Goal: Information Seeking & Learning: Learn about a topic

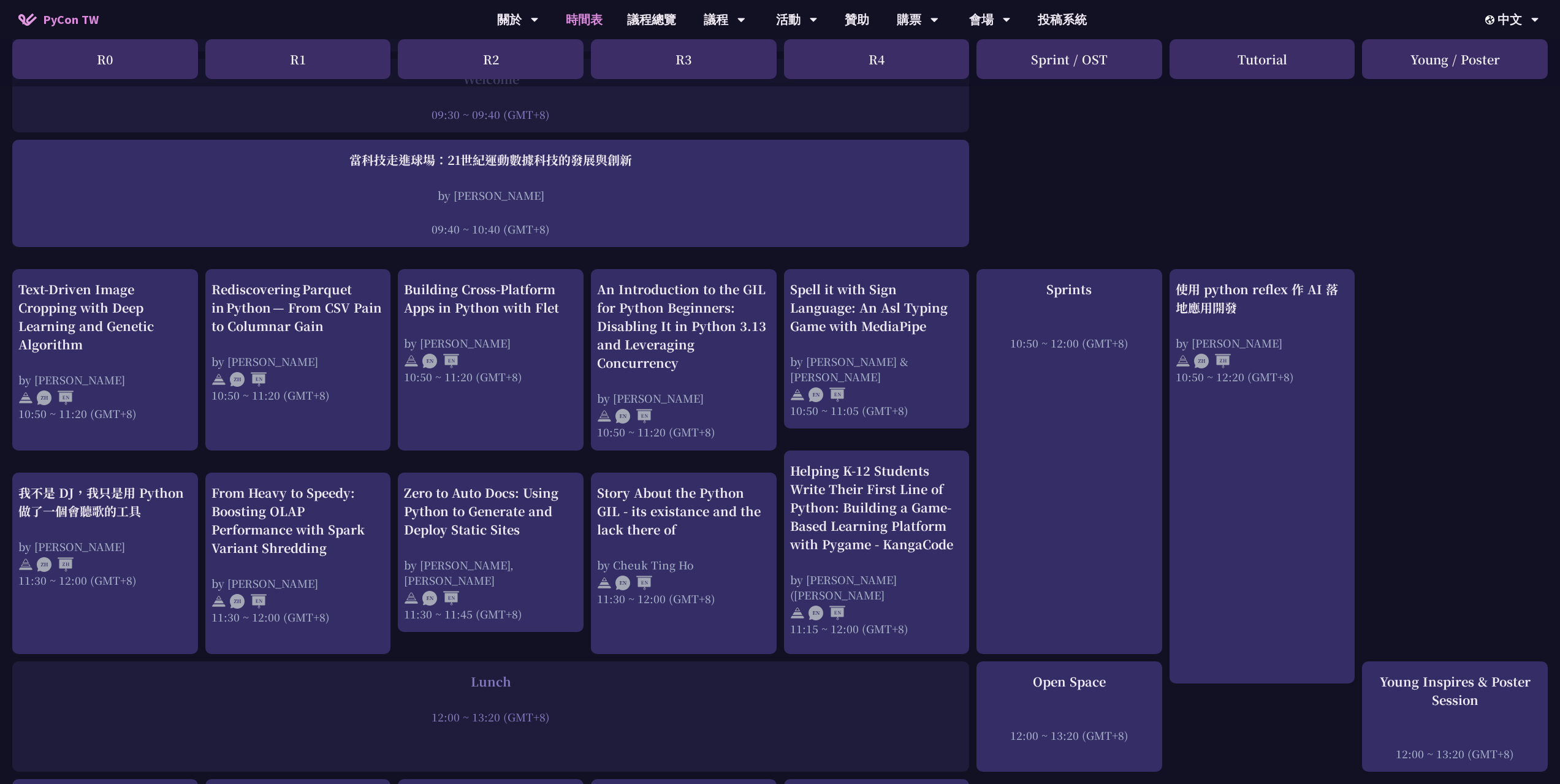
scroll to position [279, 0]
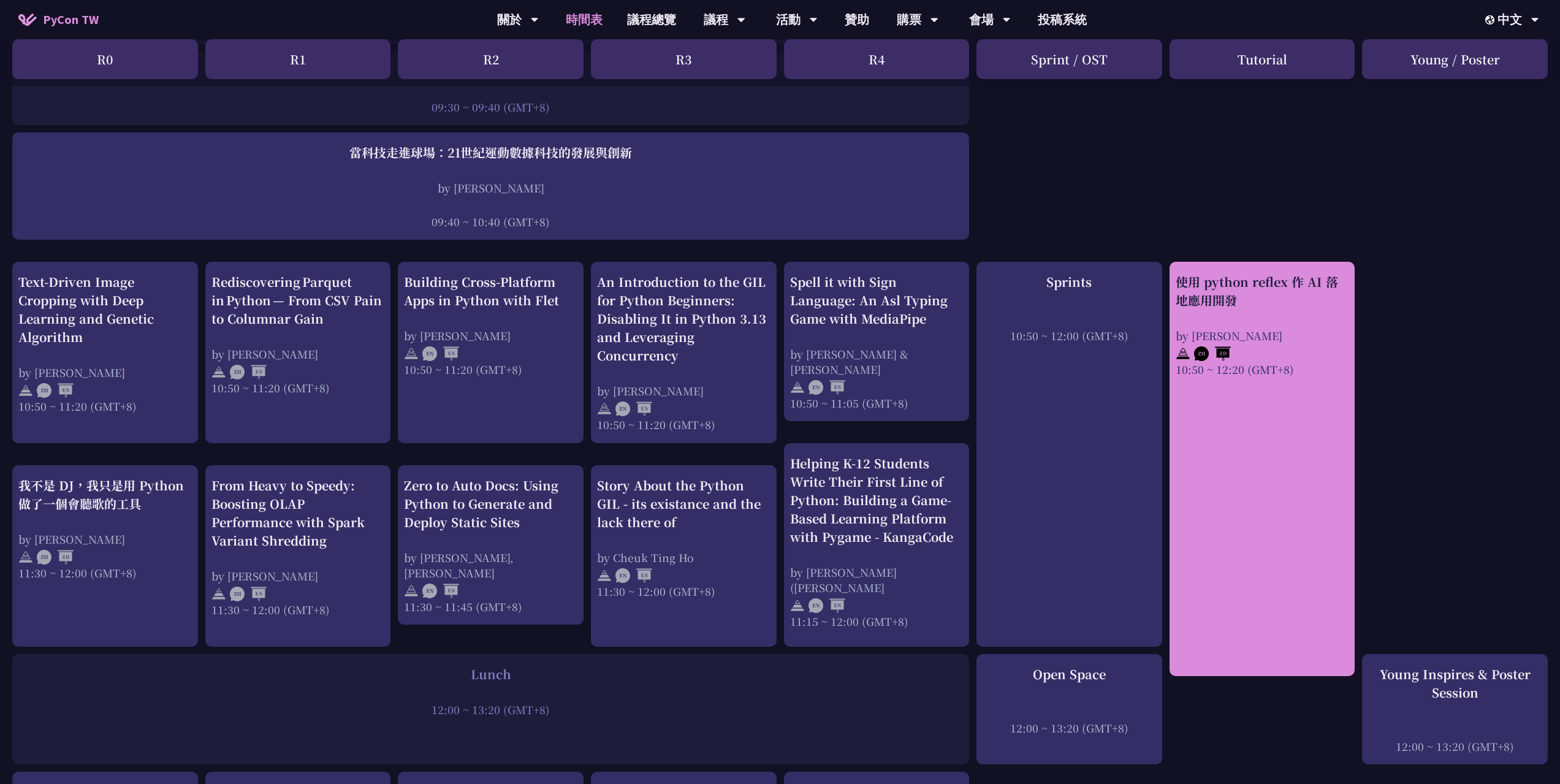
click at [1241, 406] on div "使用 python reflex 作 AI 落地應用開發 by [PERSON_NAME] 10:50 ~ 12:20 (GMT+8)" at bounding box center [1262, 469] width 185 height 414
click at [1273, 296] on div "使用 python reflex 作 AI 落地應用開發" at bounding box center [1262, 291] width 173 height 37
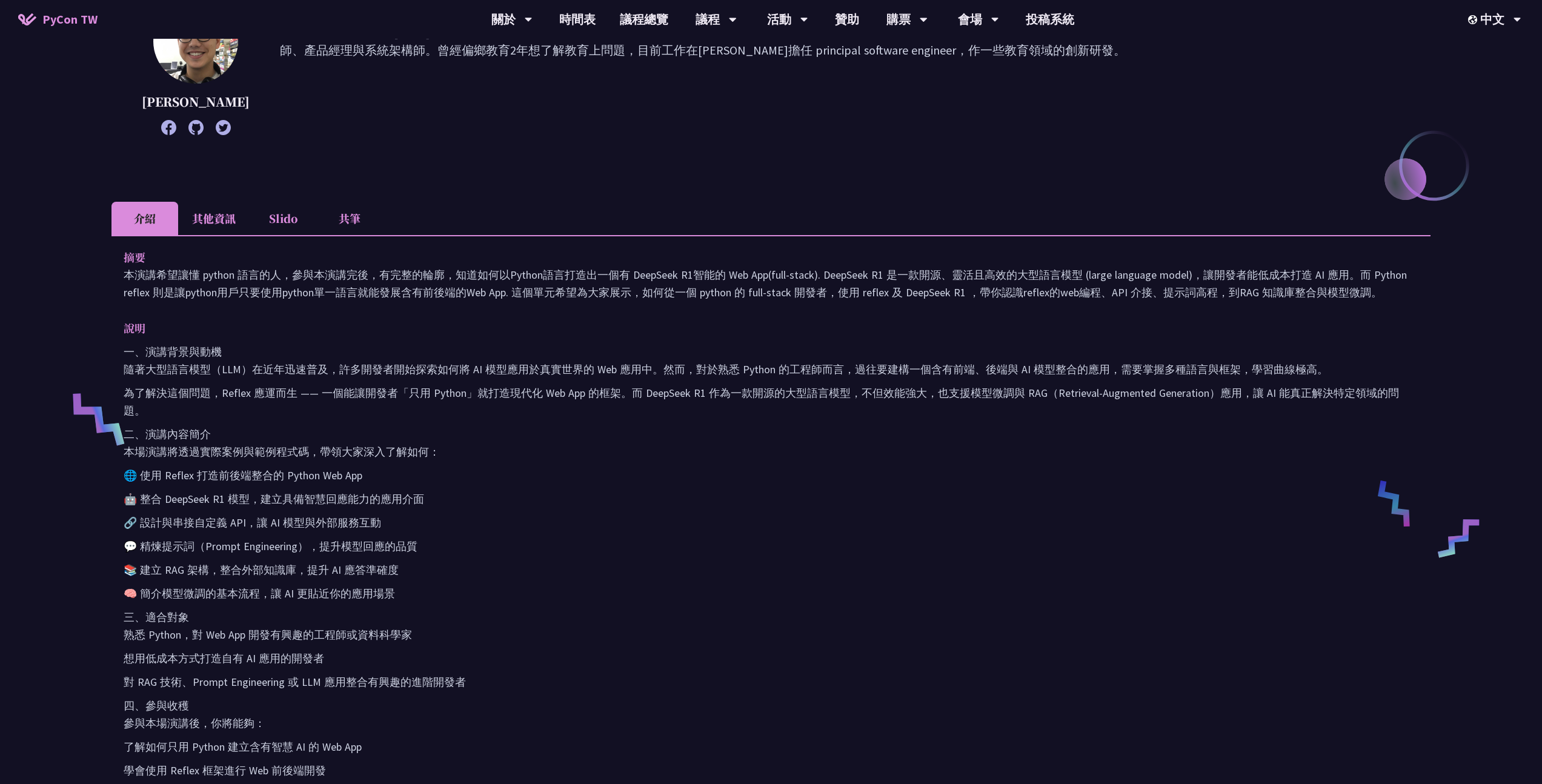
scroll to position [399, 0]
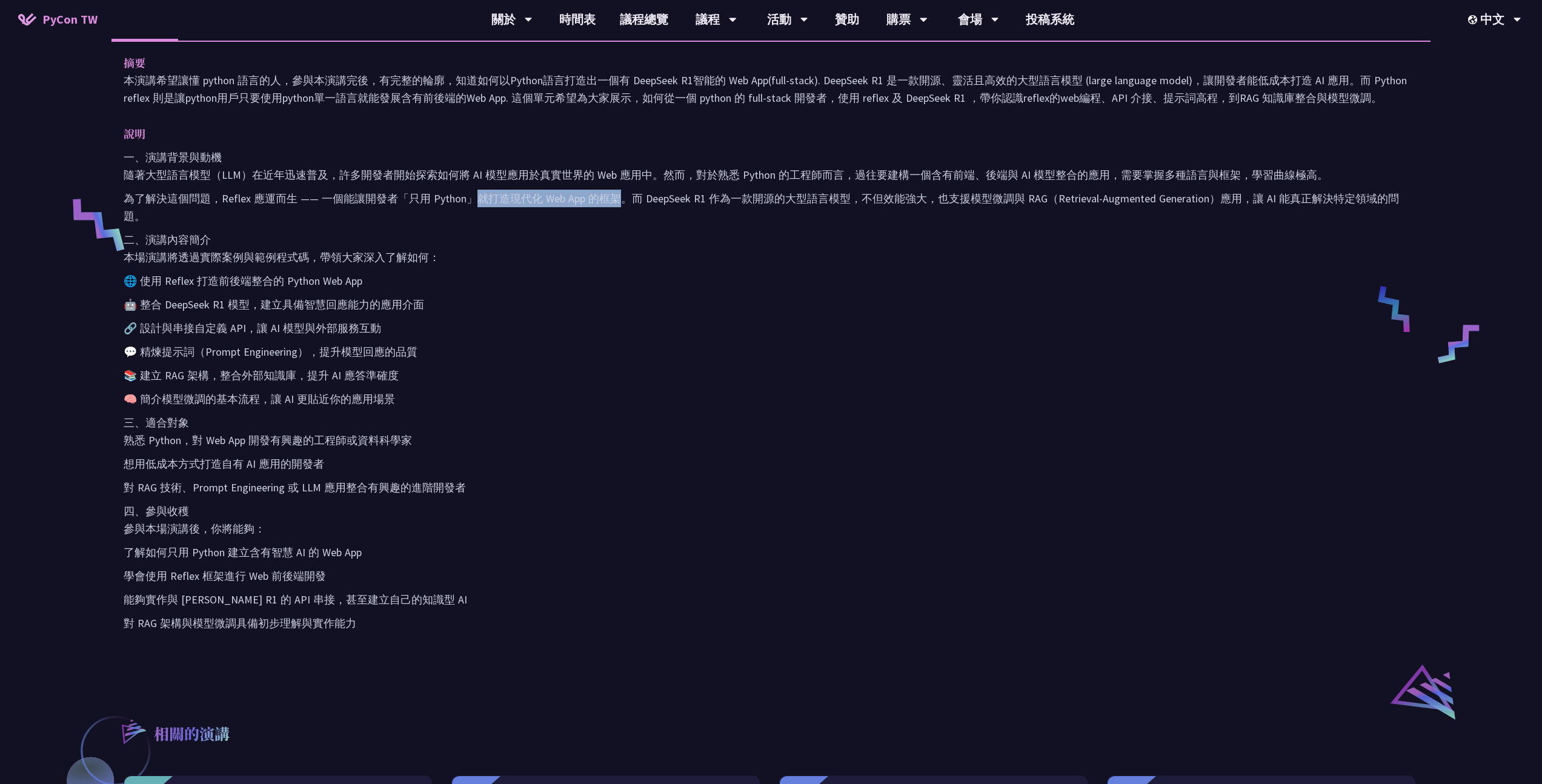
drag, startPoint x: 478, startPoint y: 203, endPoint x: 614, endPoint y: 201, distance: 136.0
click at [614, 201] on p "為了解決這個問題，Reflex 應運而生 —— 一個能讓開發者「只用 Python」就打造現代化 Web App 的框架。而 DeepSeek R1 作為一款…" at bounding box center [771, 207] width 1295 height 35
click at [753, 273] on div "一、演講背景與動機 隨著大型語言模型（LLM）在近年迅速普及，許多開發者開始探索如何將 AI 模型應用於真實世界的 Web 應用中。然而，對於熟悉 Pytho…" at bounding box center [771, 390] width 1295 height 483
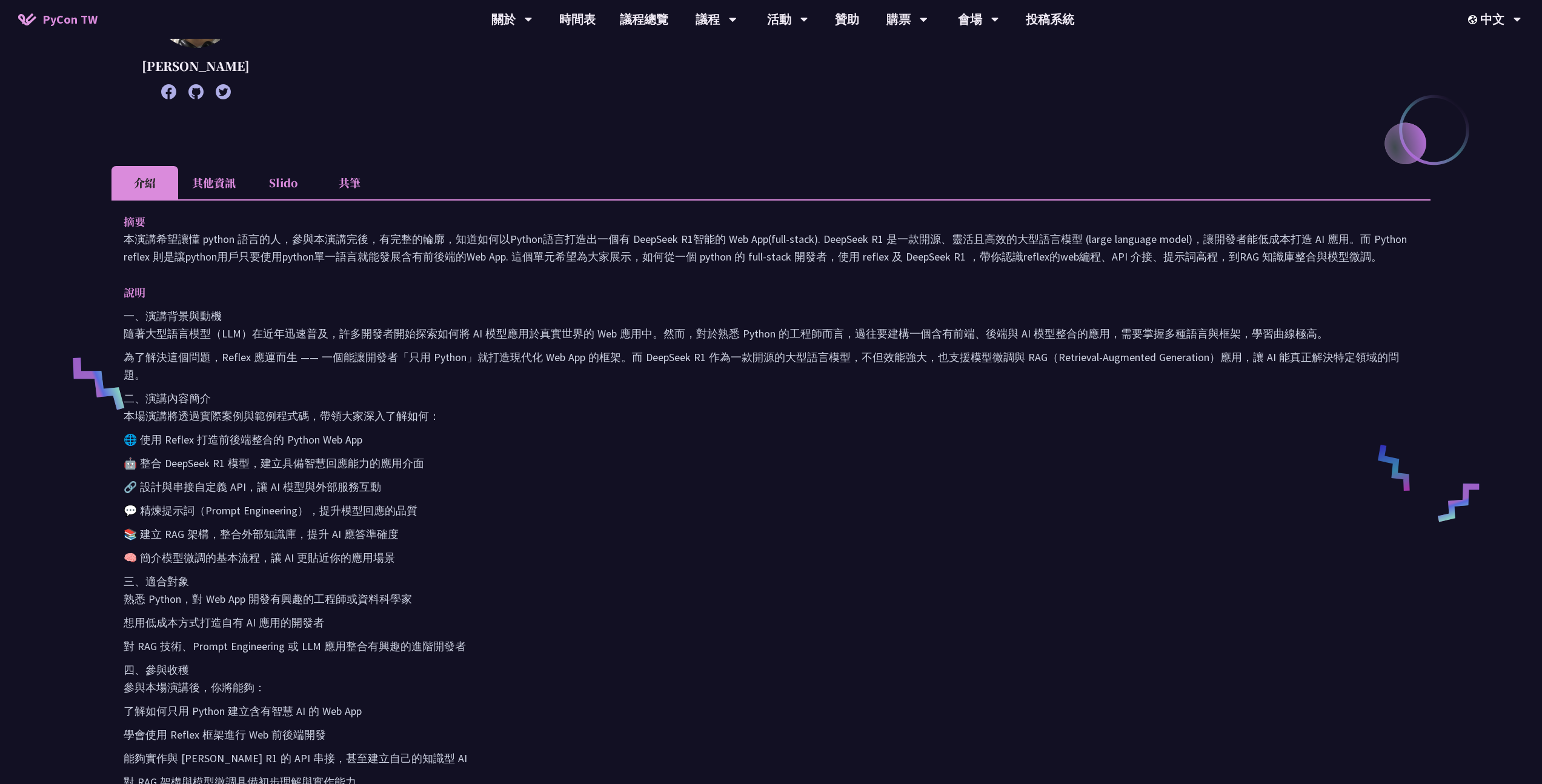
scroll to position [232, 0]
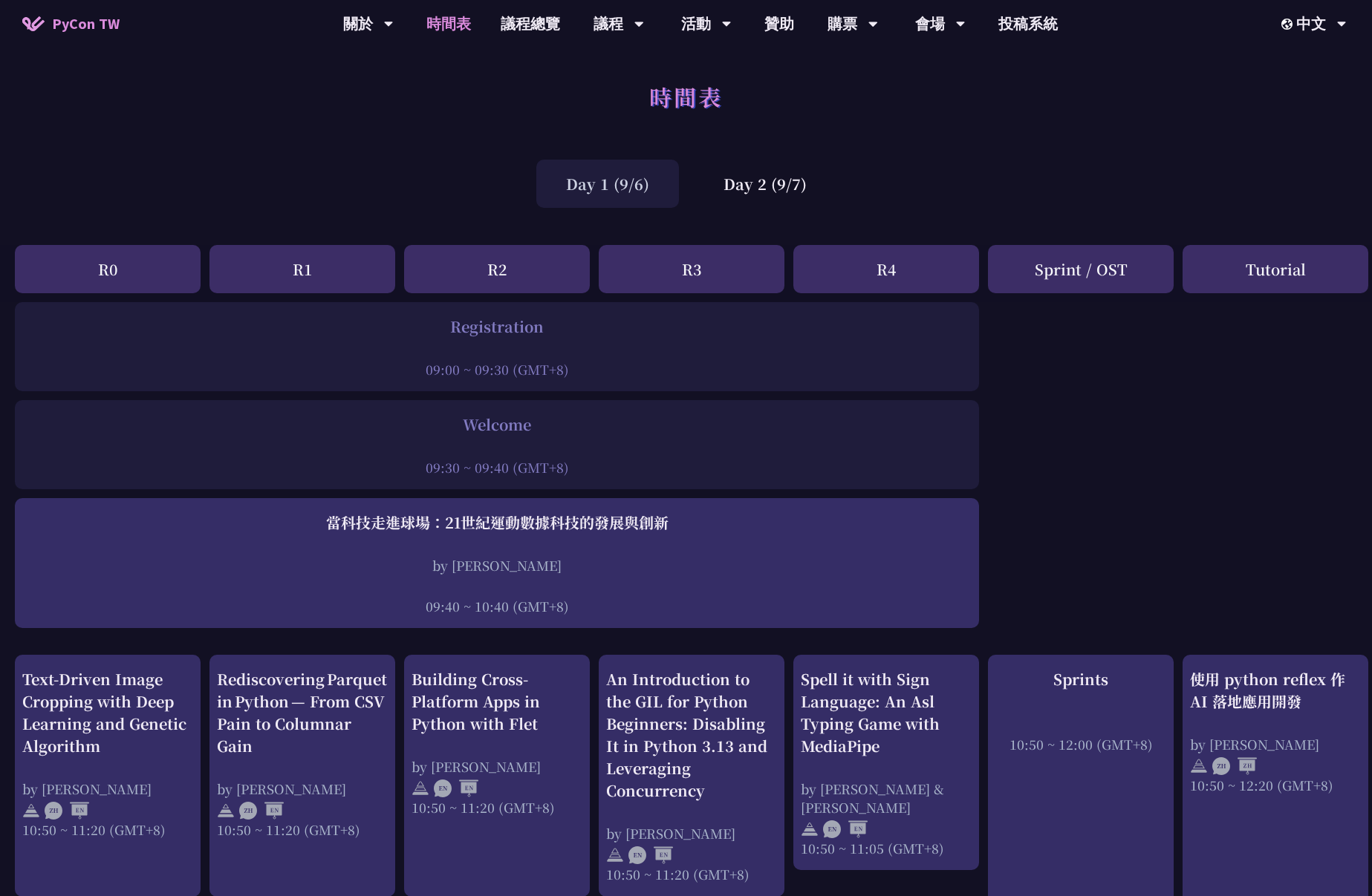
click at [773, 190] on div "Day 2 (9/7)" at bounding box center [765, 183] width 142 height 49
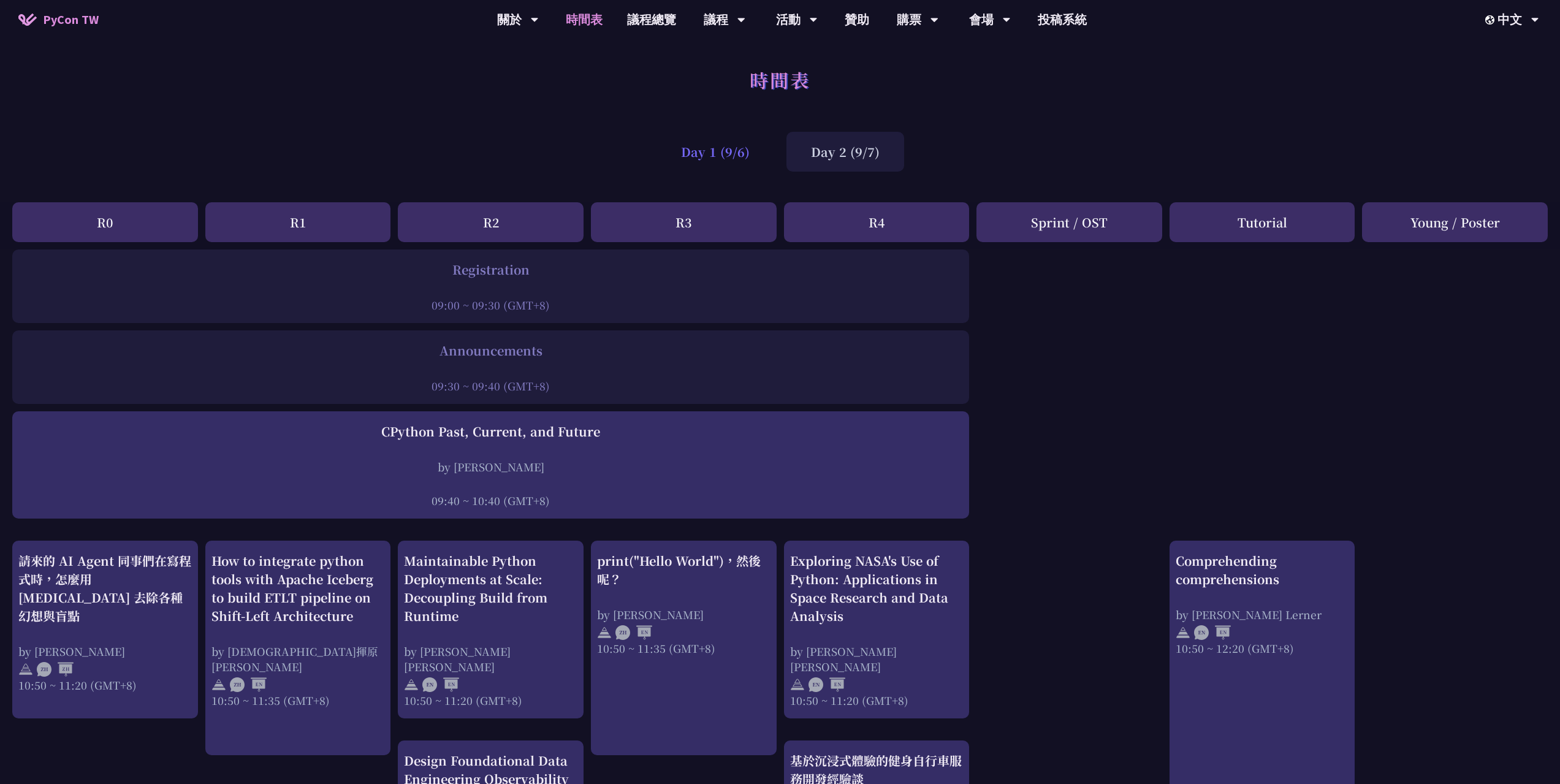
click at [730, 148] on div "Day 1 (9/6)" at bounding box center [715, 152] width 118 height 40
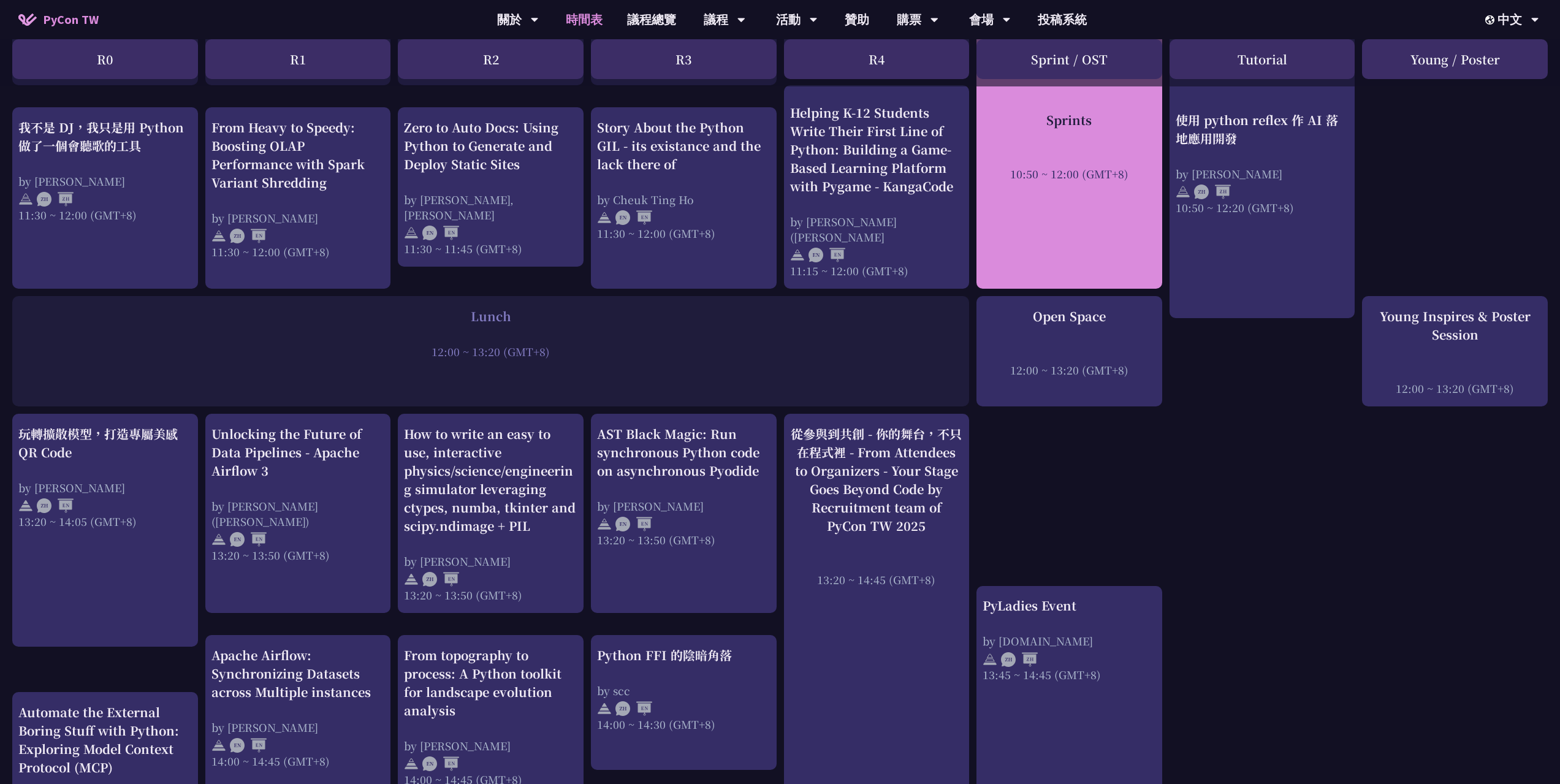
scroll to position [707, 0]
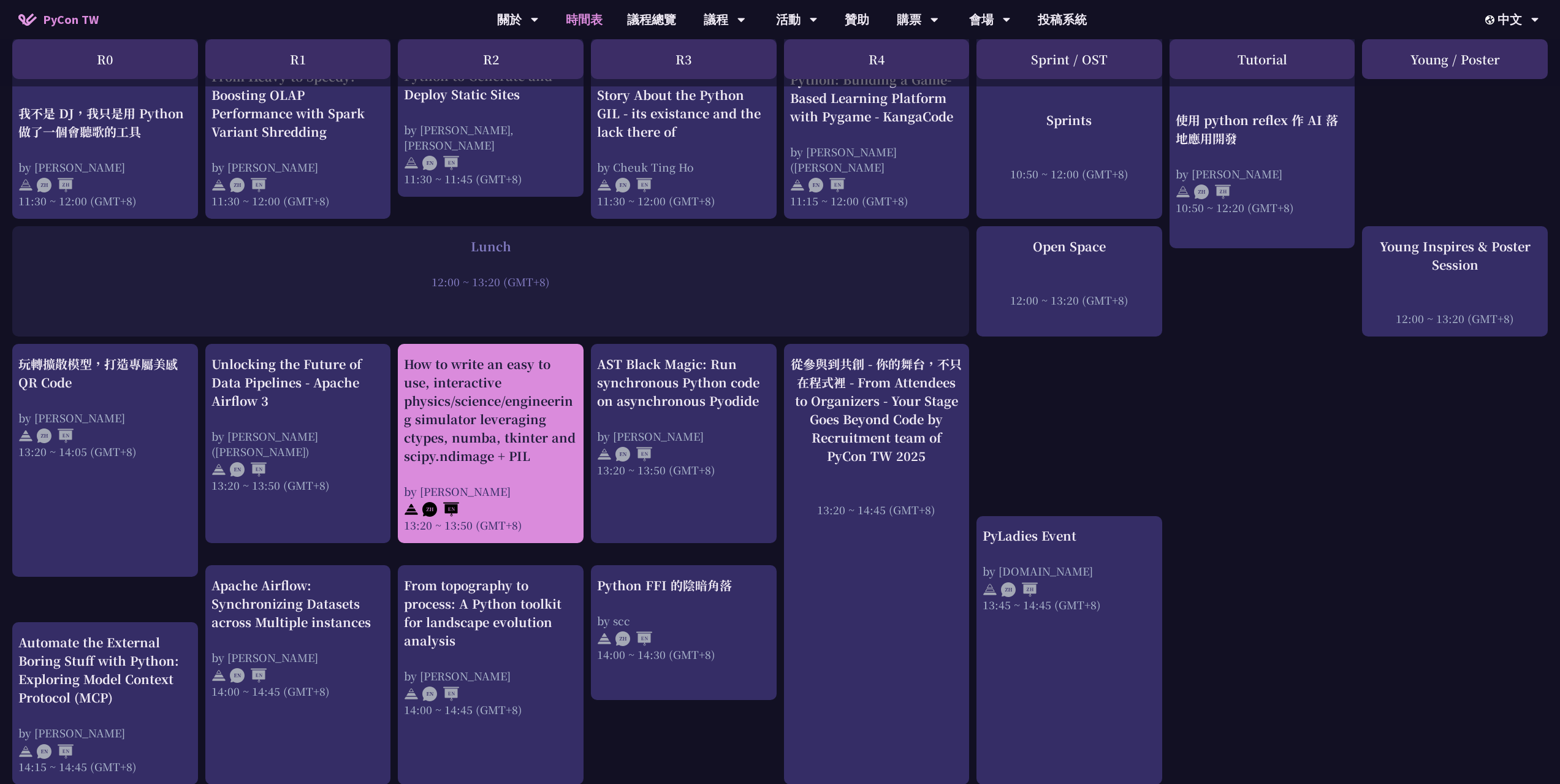
click at [498, 355] on div "How to write an easy to use, interactive physics/science/engineering simulator …" at bounding box center [491, 410] width 173 height 110
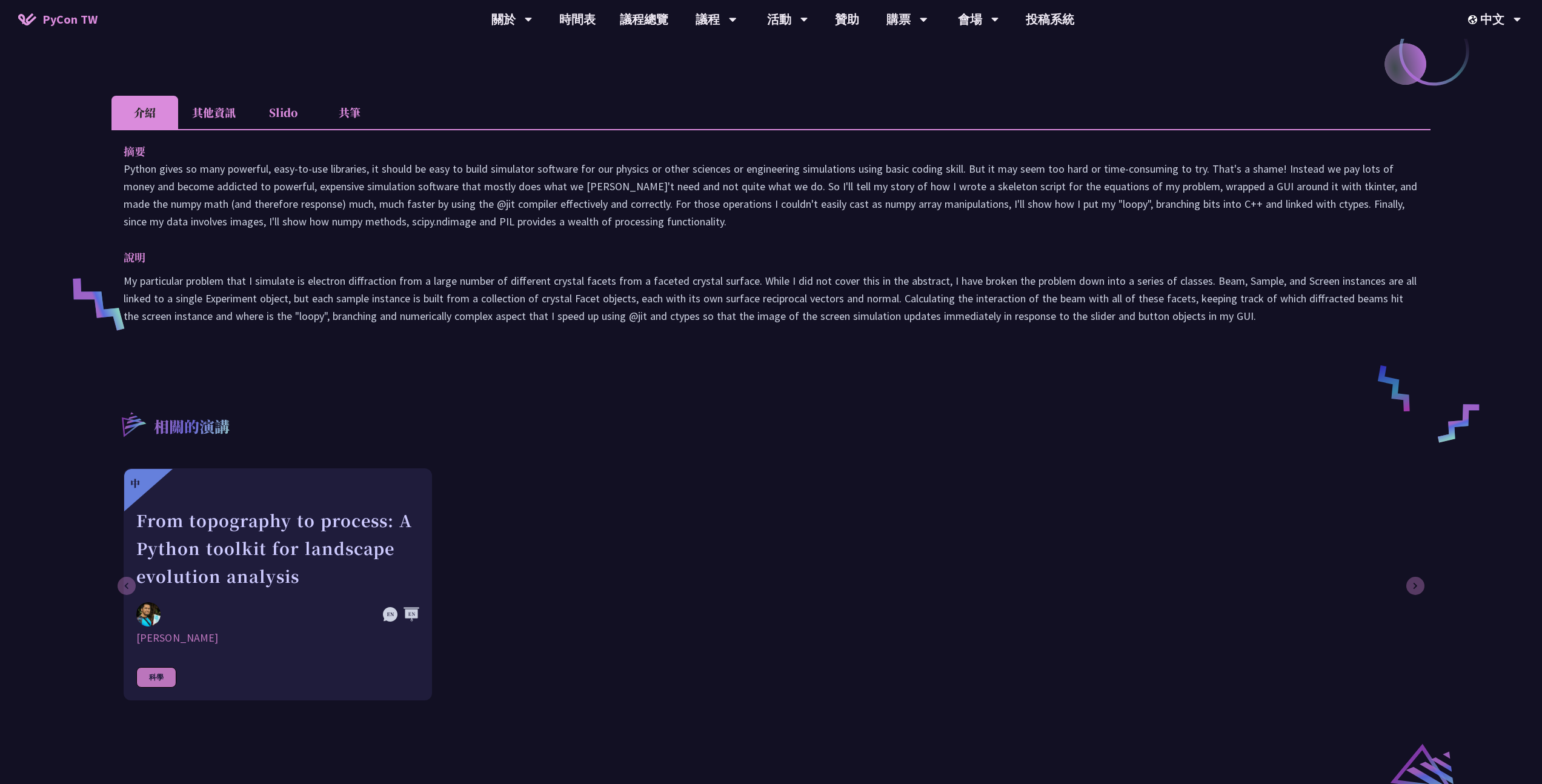
scroll to position [391, 0]
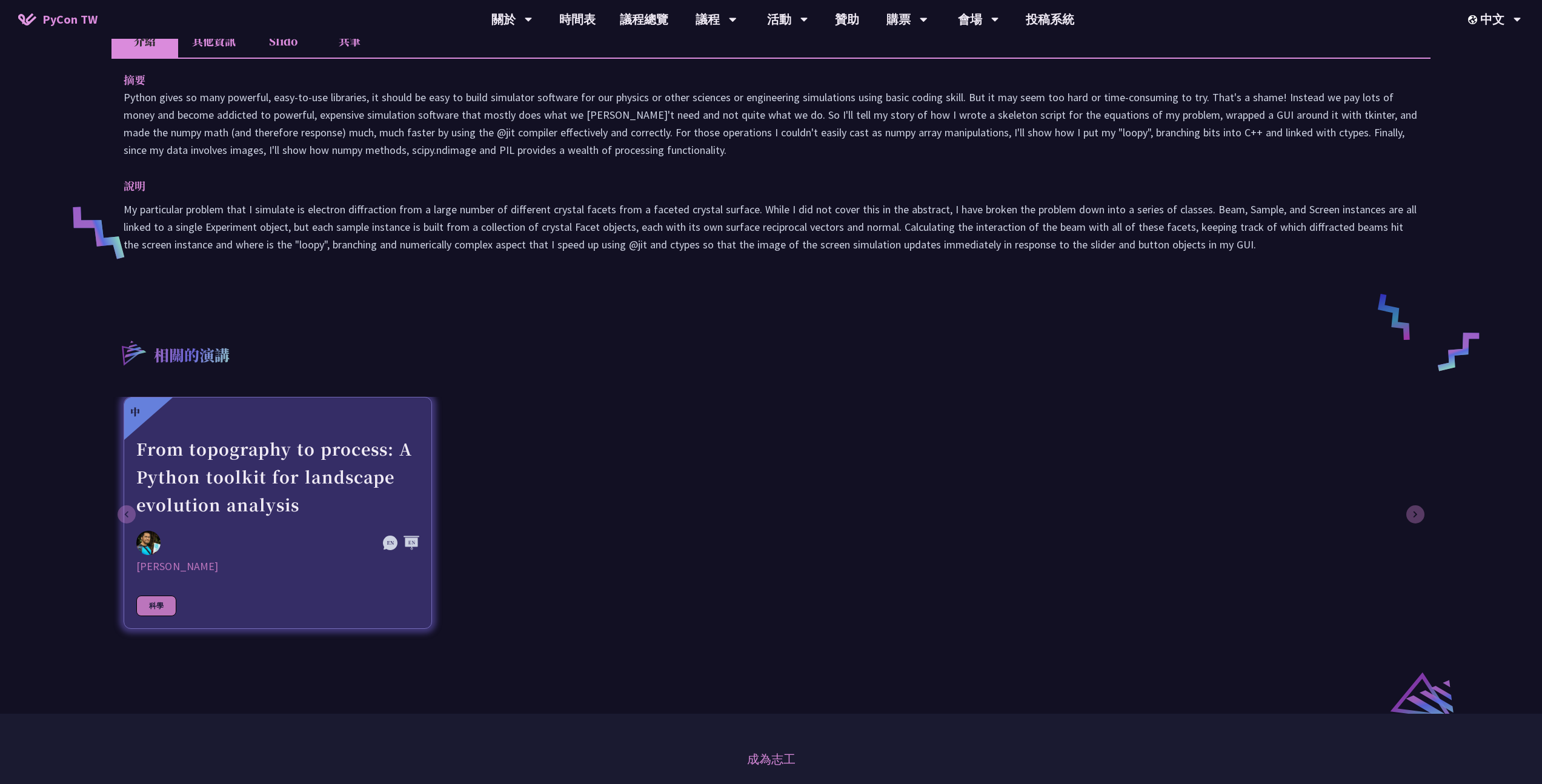
click at [318, 450] on div "From topography to process: A Python toolkit for landscape evolution analysis" at bounding box center [277, 477] width 283 height 84
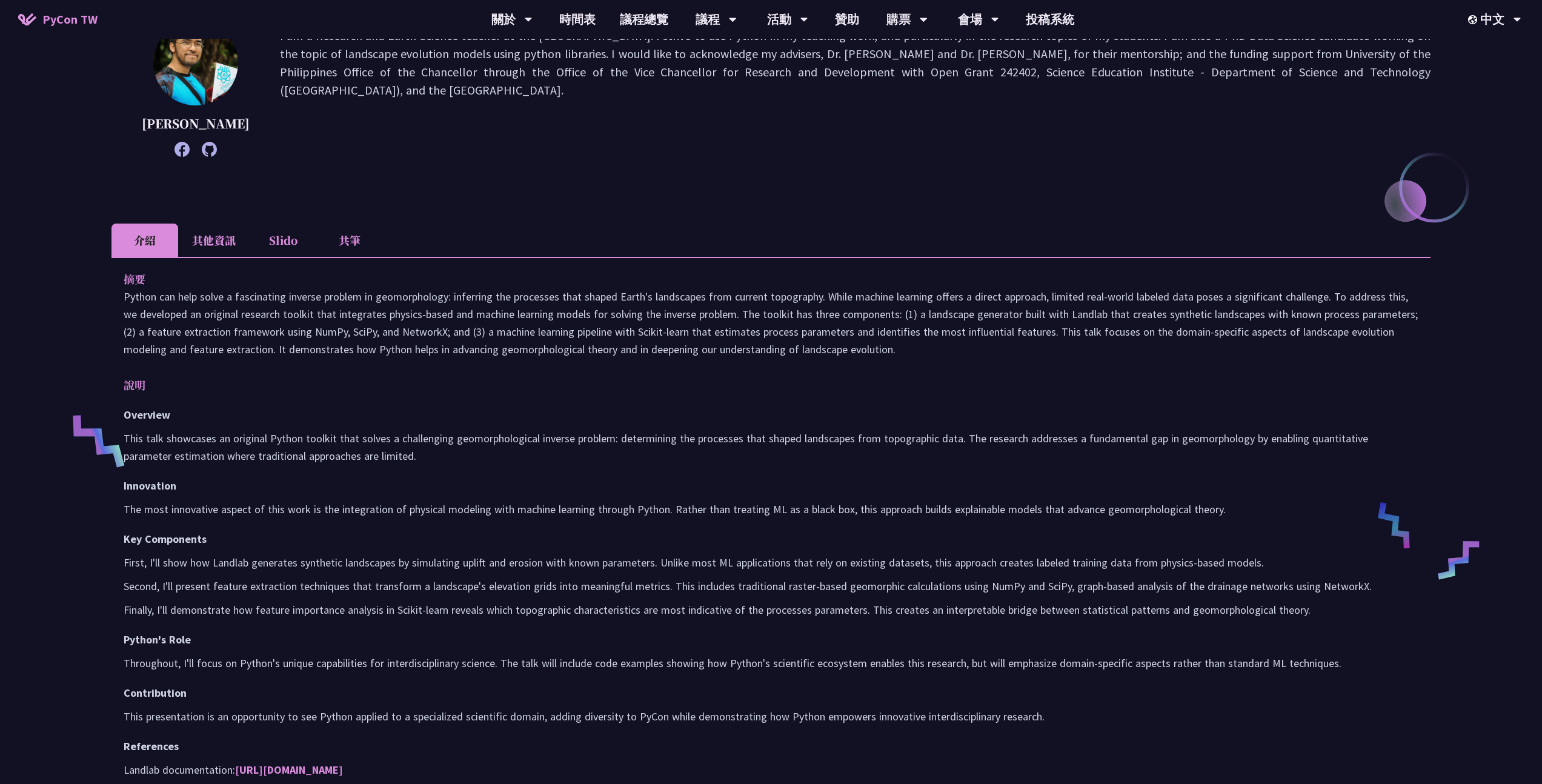
scroll to position [239, 0]
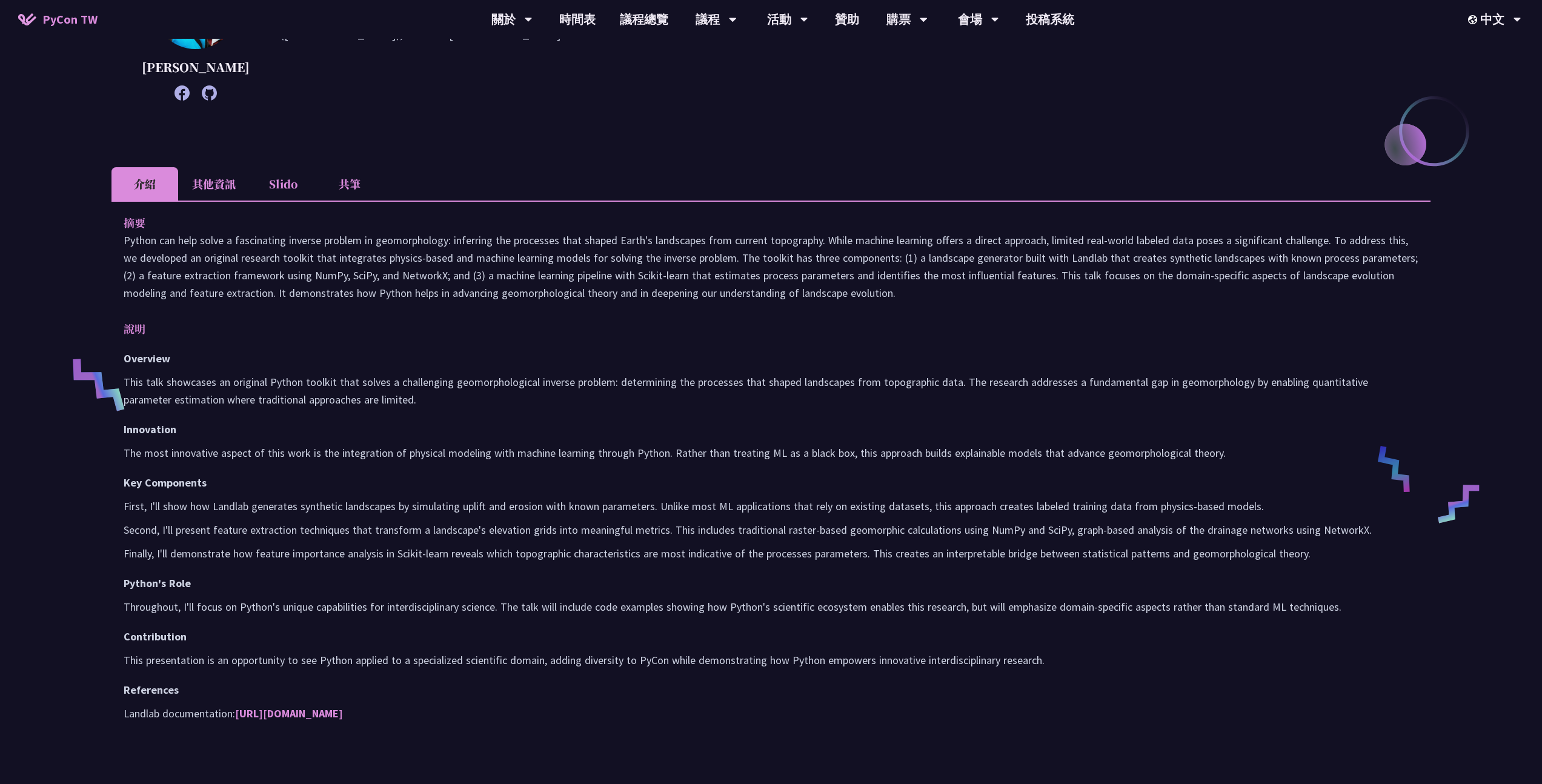
scroll to position [391, 0]
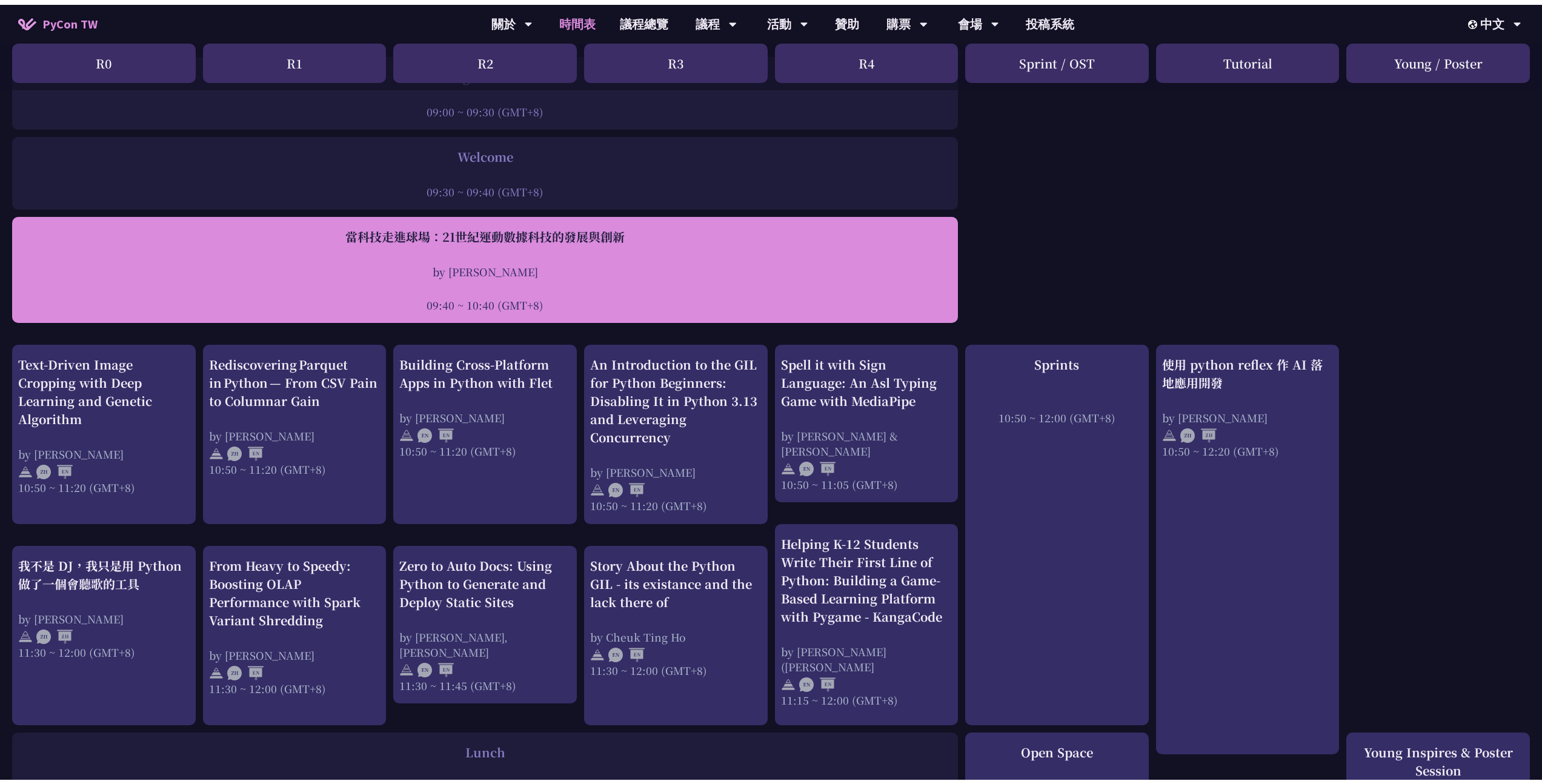
scroll to position [187, 0]
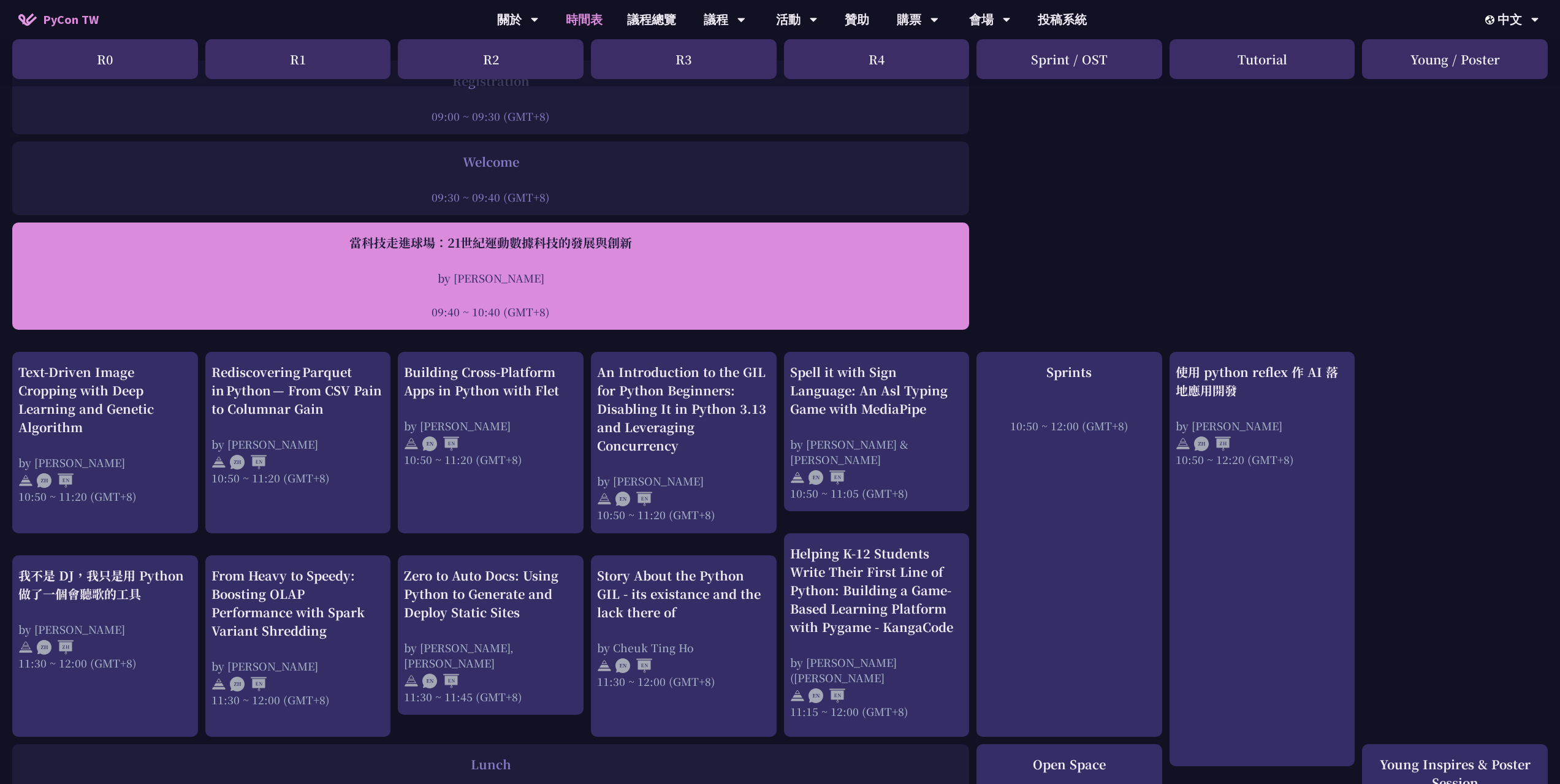
click at [613, 258] on div "當科技走進球場：21世紀運動數據科技的發展與創新 by [PERSON_NAME] 09:40 ~ 10:40 (GMT+8)" at bounding box center [491, 277] width 944 height 86
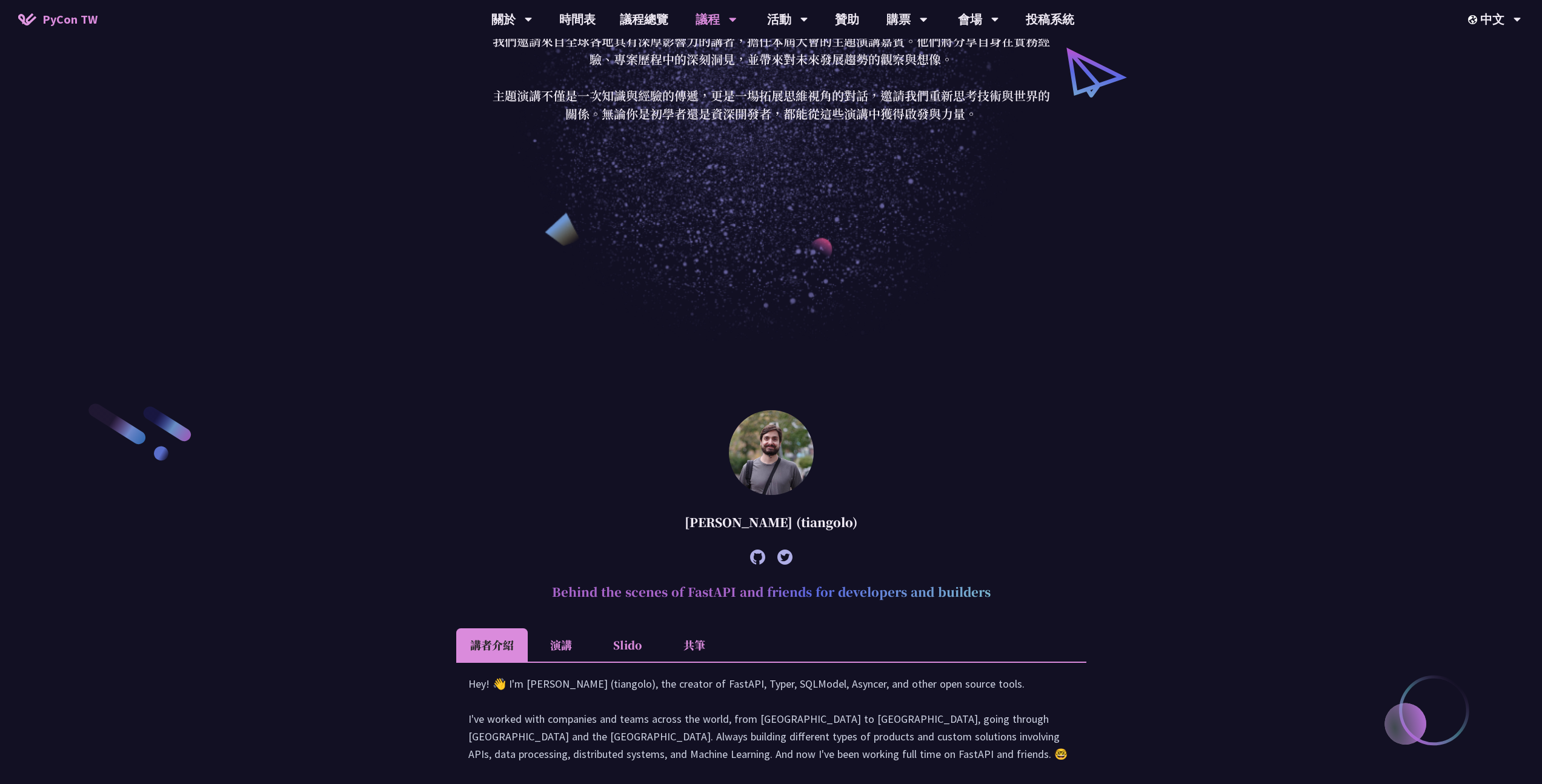
scroll to position [78, 0]
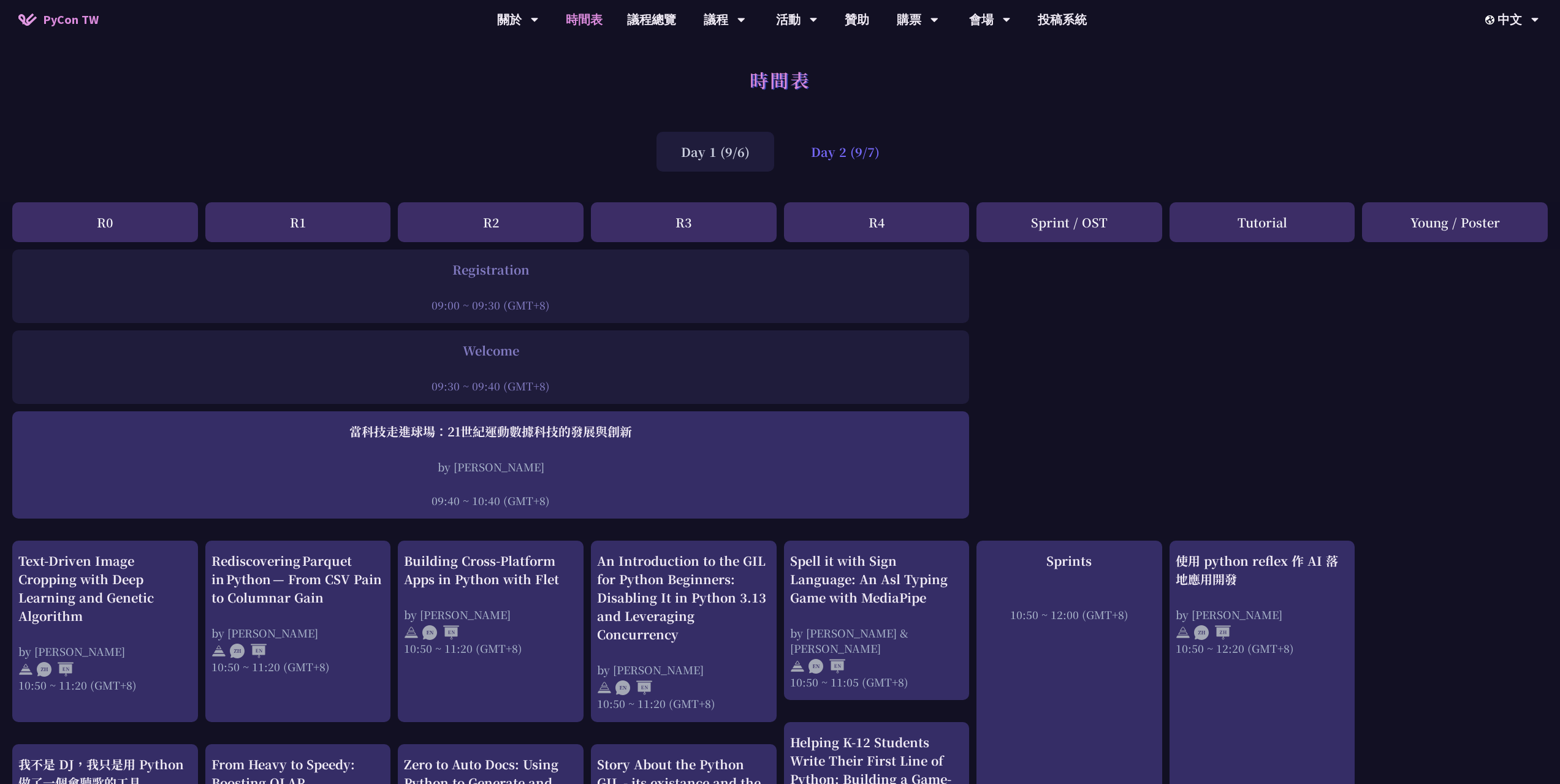
click at [842, 160] on div "Day 2 (9/7)" at bounding box center [845, 152] width 118 height 40
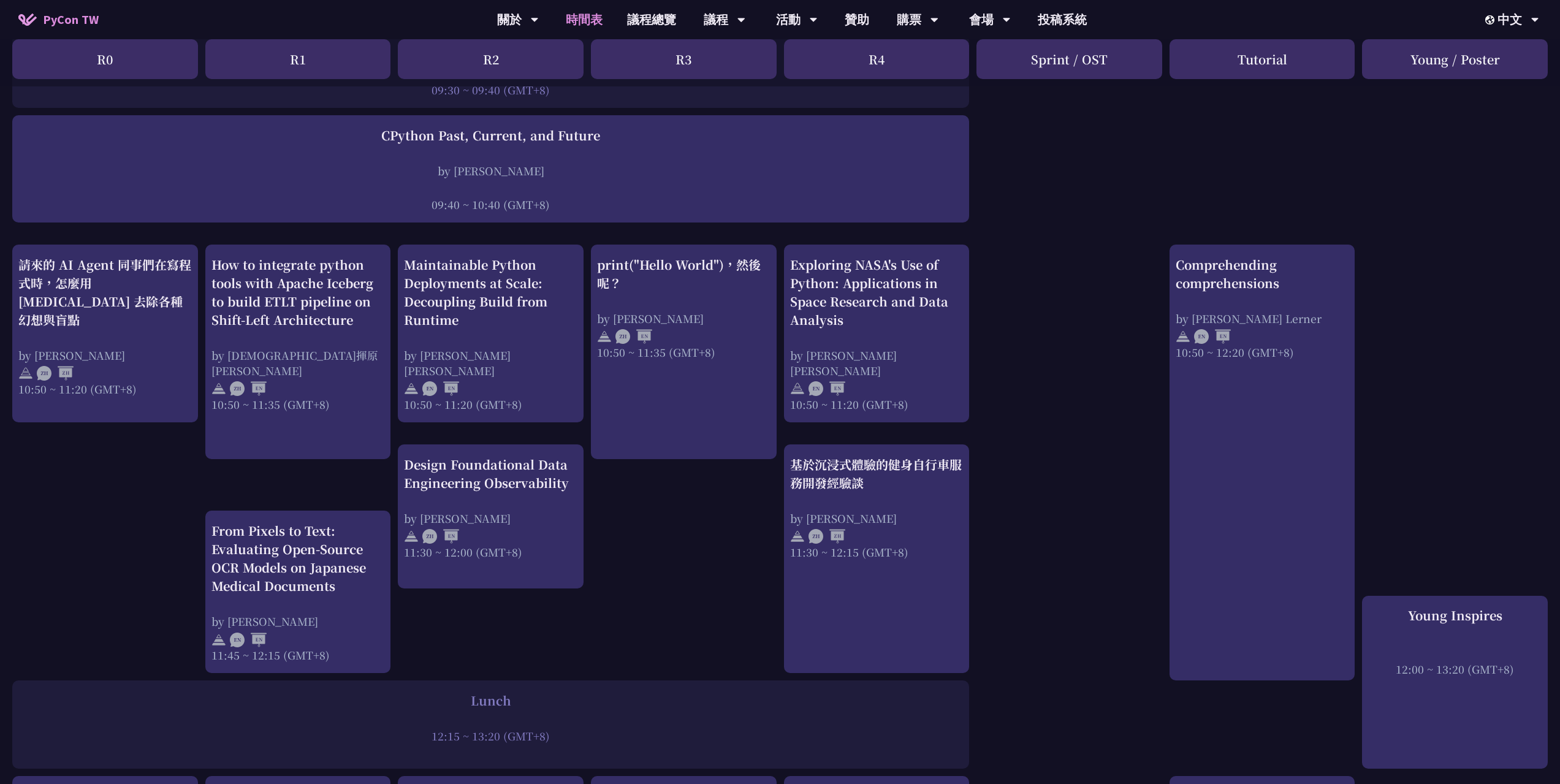
scroll to position [312, 0]
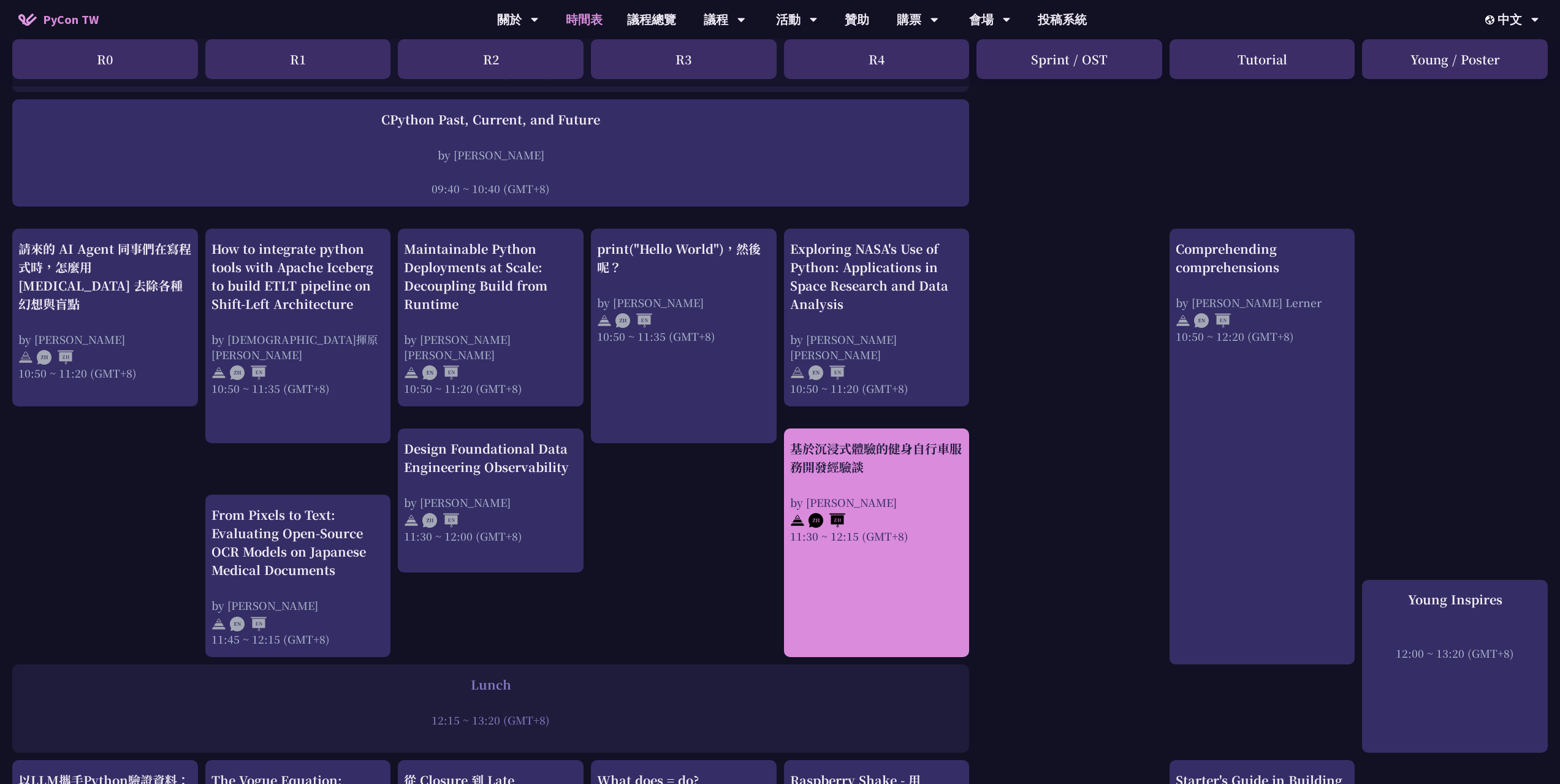
click at [904, 440] on div "基於沉浸式體驗的健身自行車服務開發經驗談" at bounding box center [876, 458] width 173 height 37
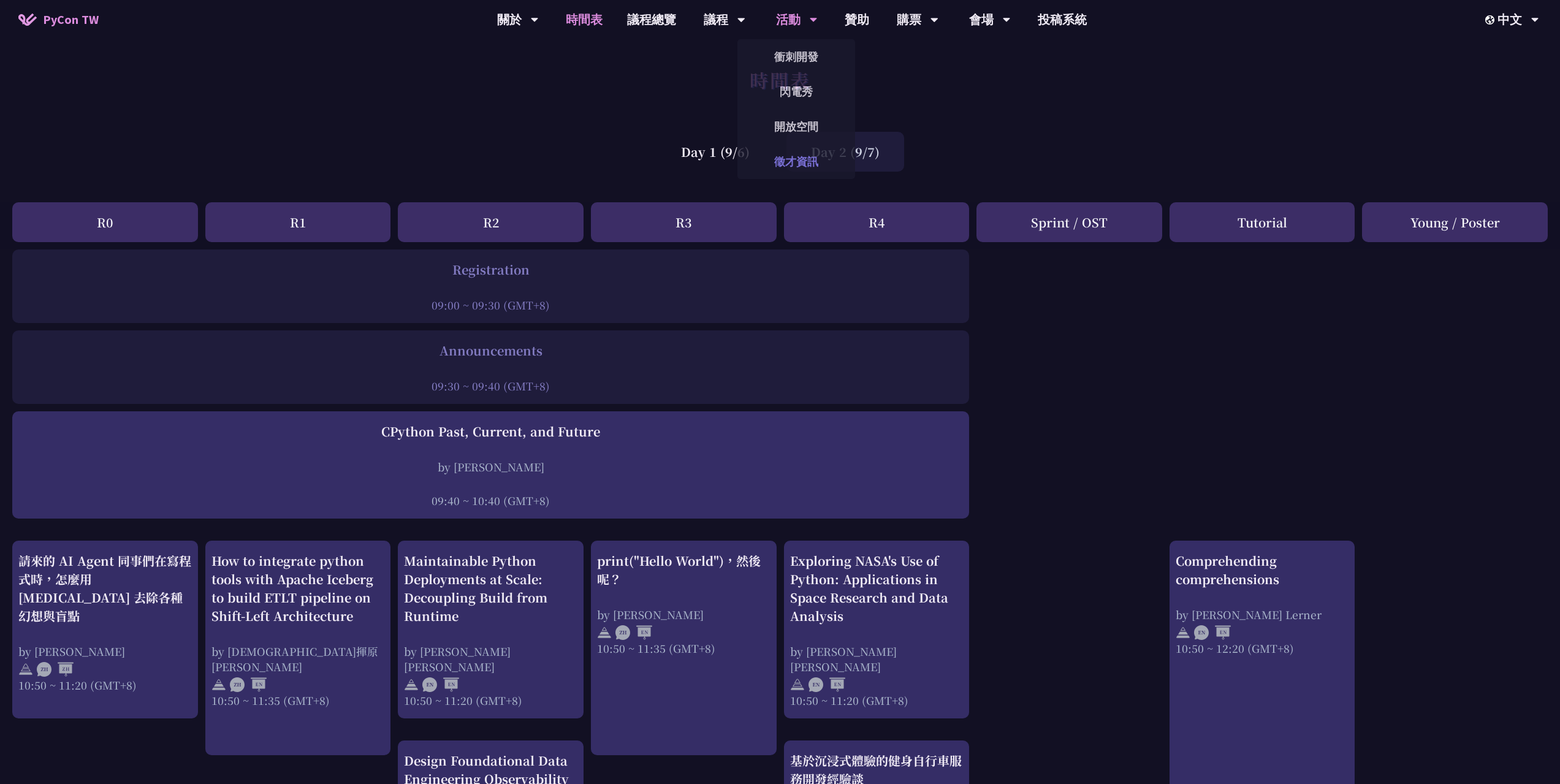
click at [785, 152] on link "徵才資訊" at bounding box center [796, 162] width 118 height 29
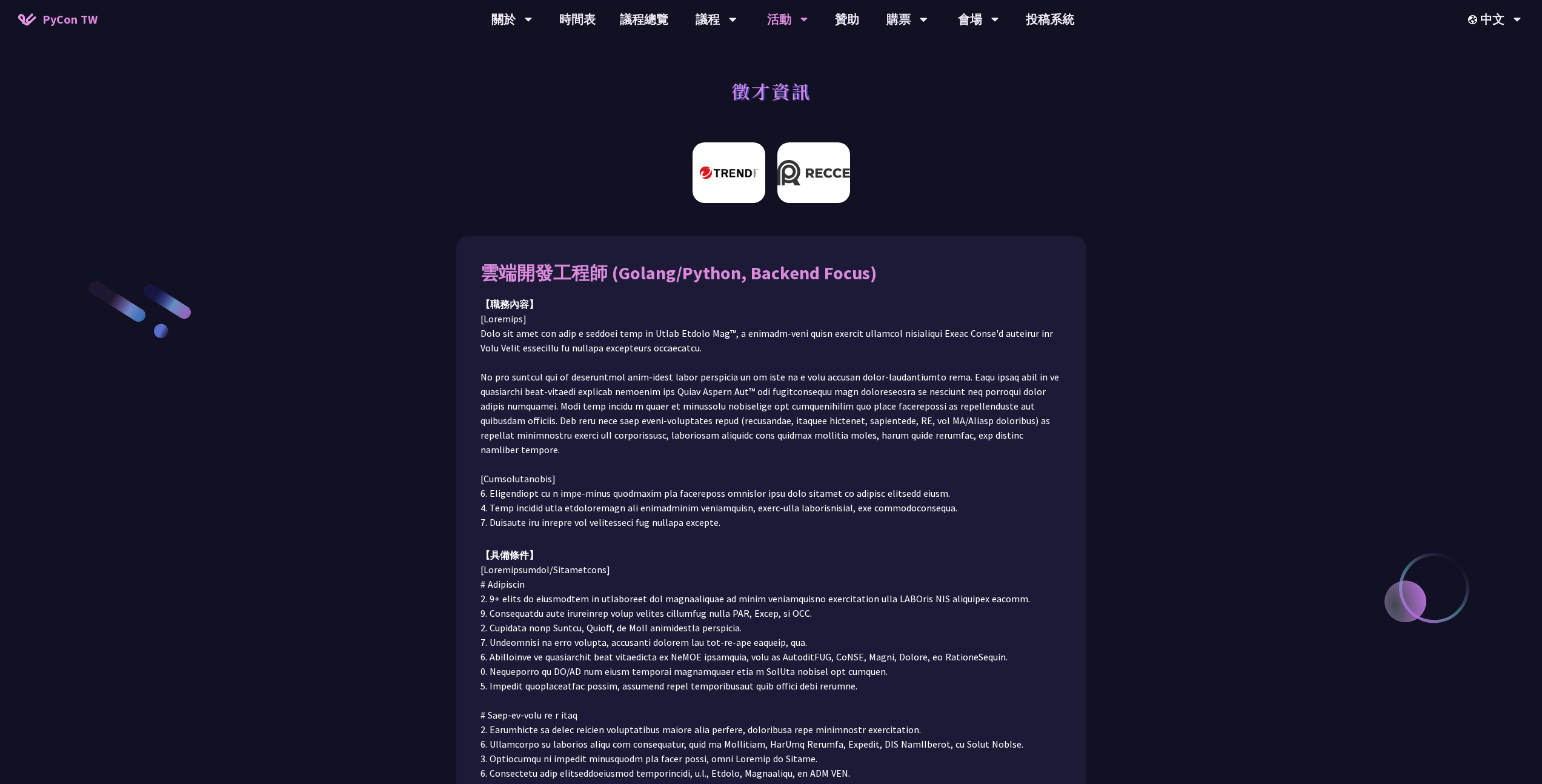
click at [808, 173] on img at bounding box center [814, 173] width 73 height 60
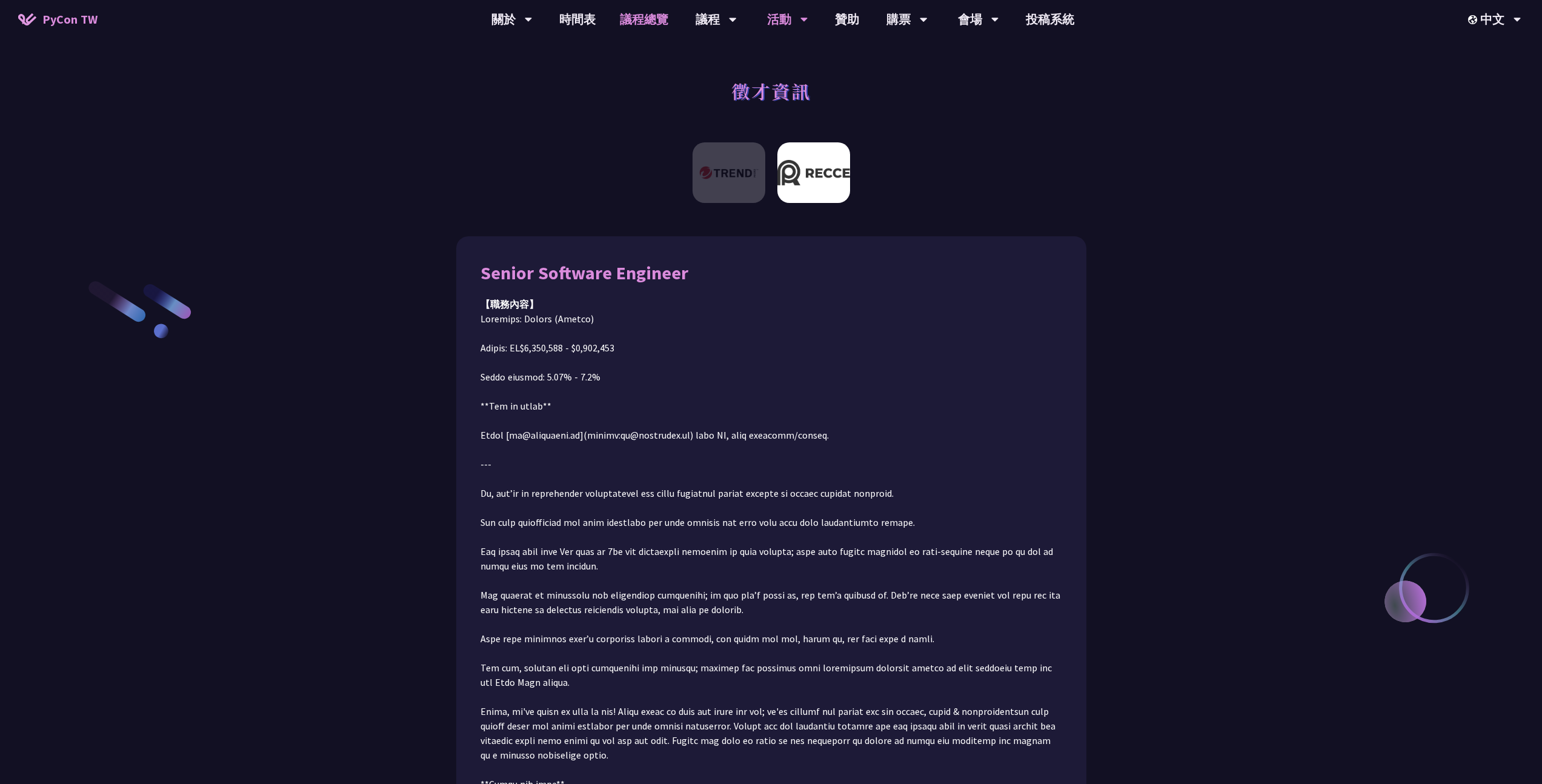
click at [628, 19] on link "議程總覽" at bounding box center [644, 19] width 73 height 39
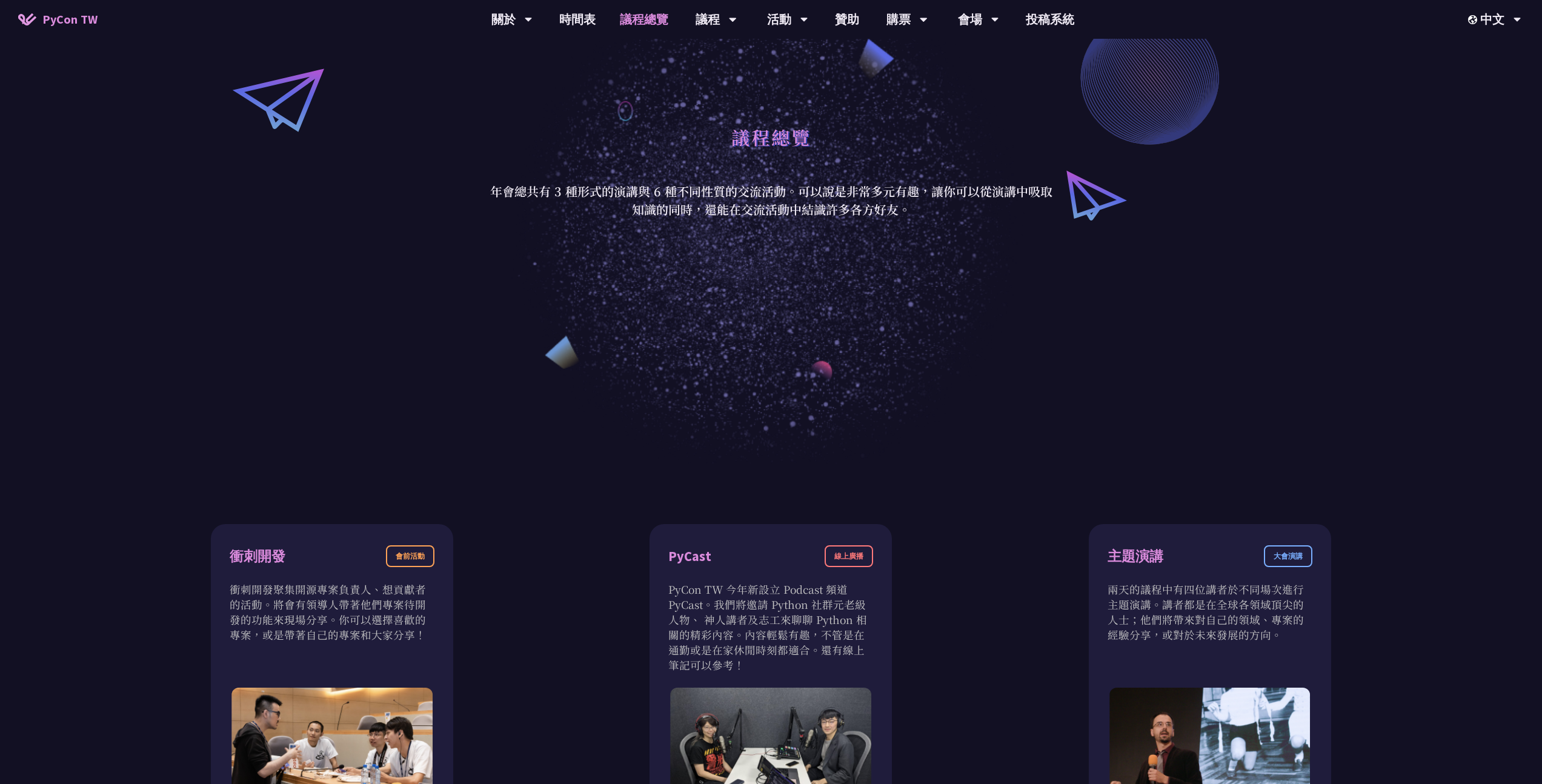
scroll to position [115, 0]
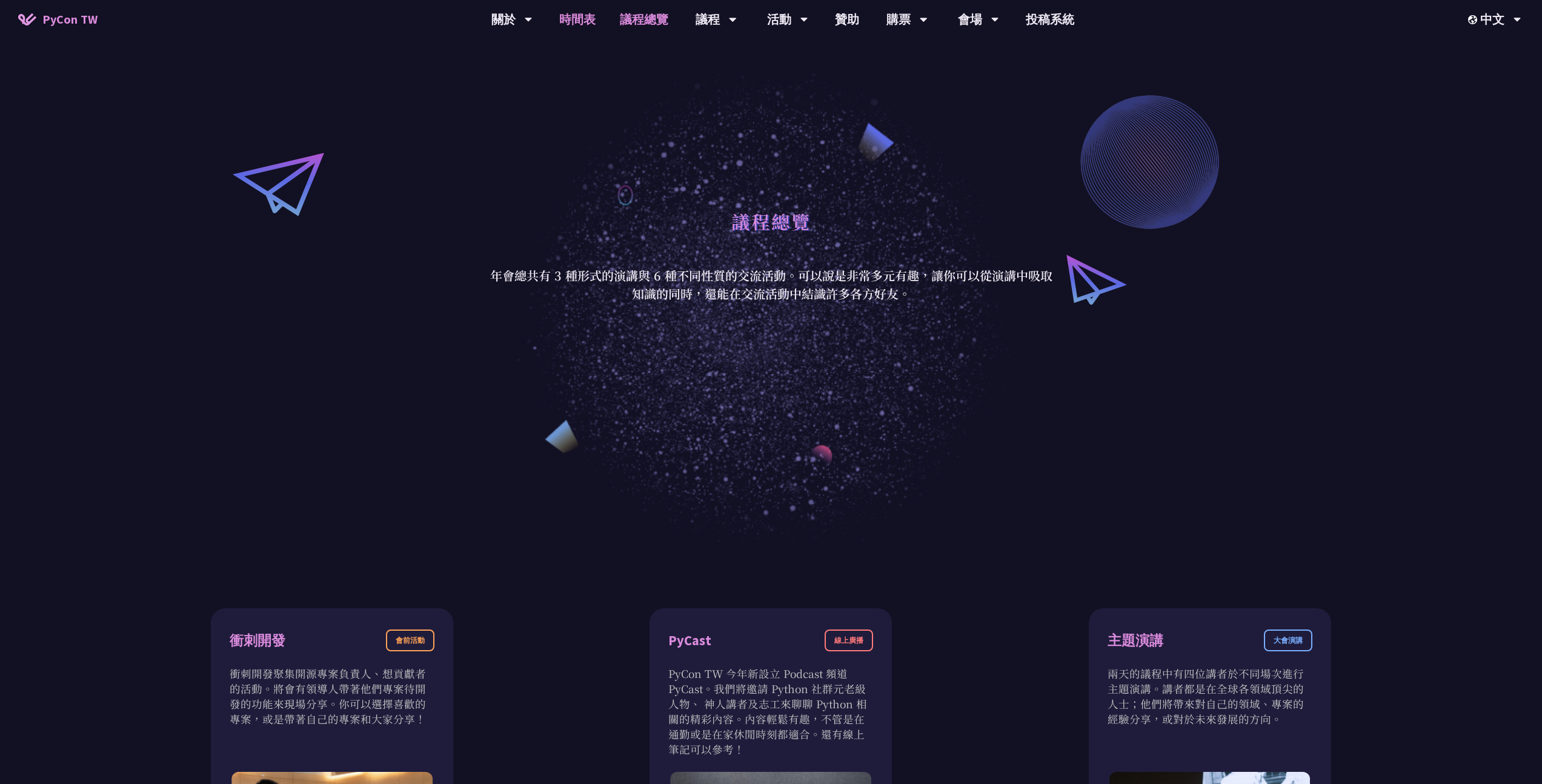
click at [574, 17] on link "時間表" at bounding box center [578, 19] width 60 height 39
